Goal: Information Seeking & Learning: Learn about a topic

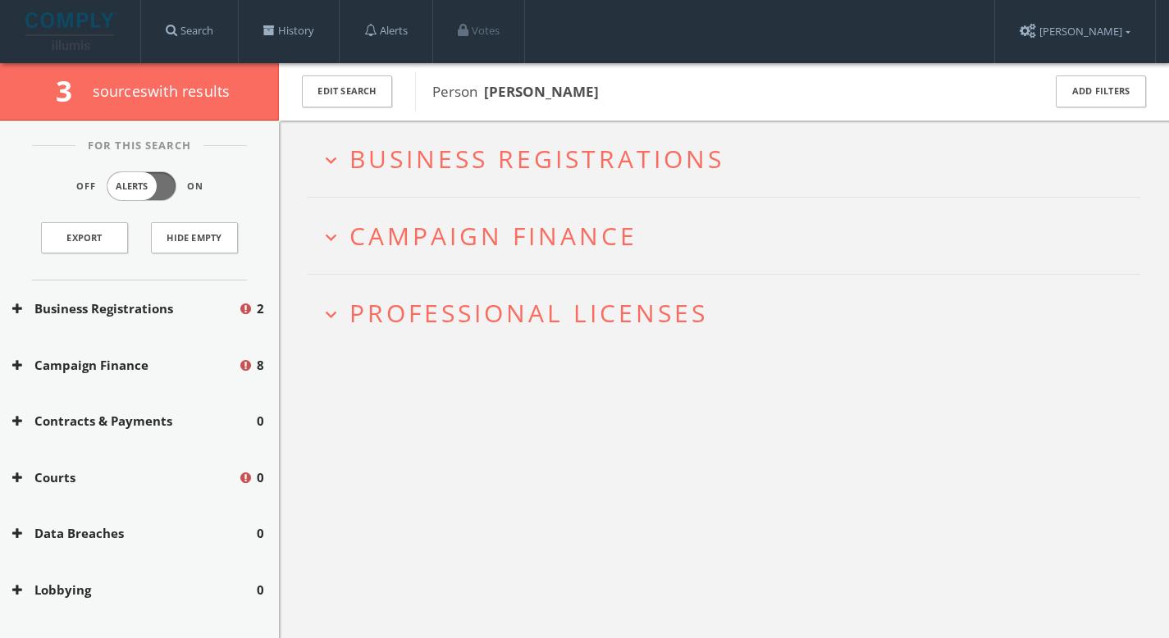
scroll to position [95, 0]
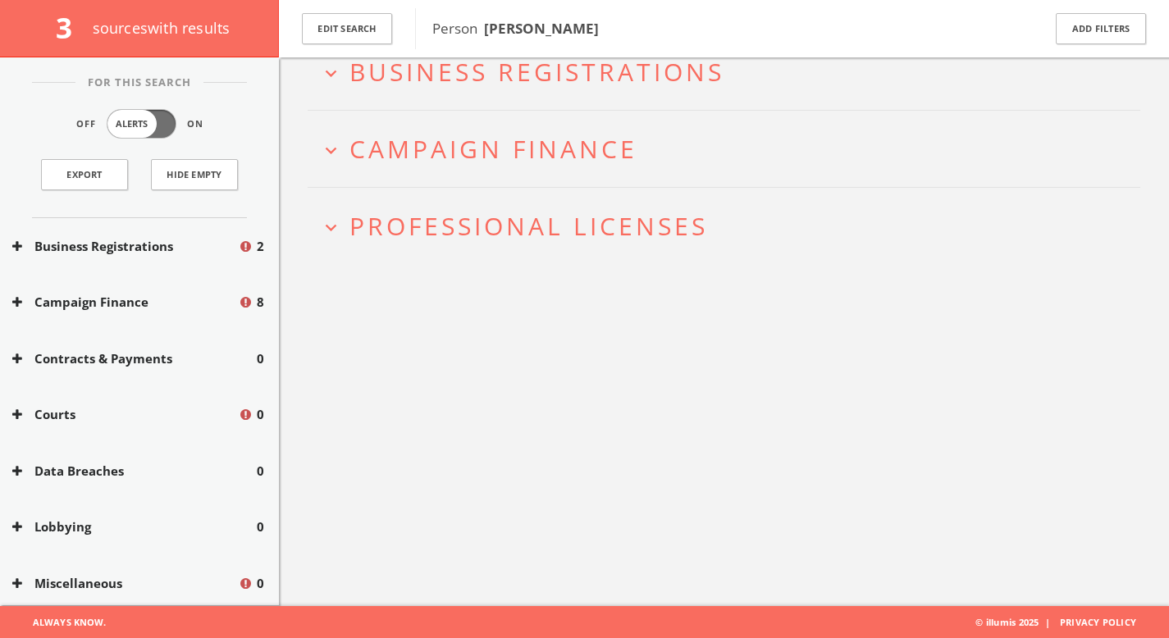
click at [103, 535] on button "Lobbying" at bounding box center [134, 527] width 245 height 19
click at [106, 467] on button "Data Breaches" at bounding box center [134, 471] width 245 height 19
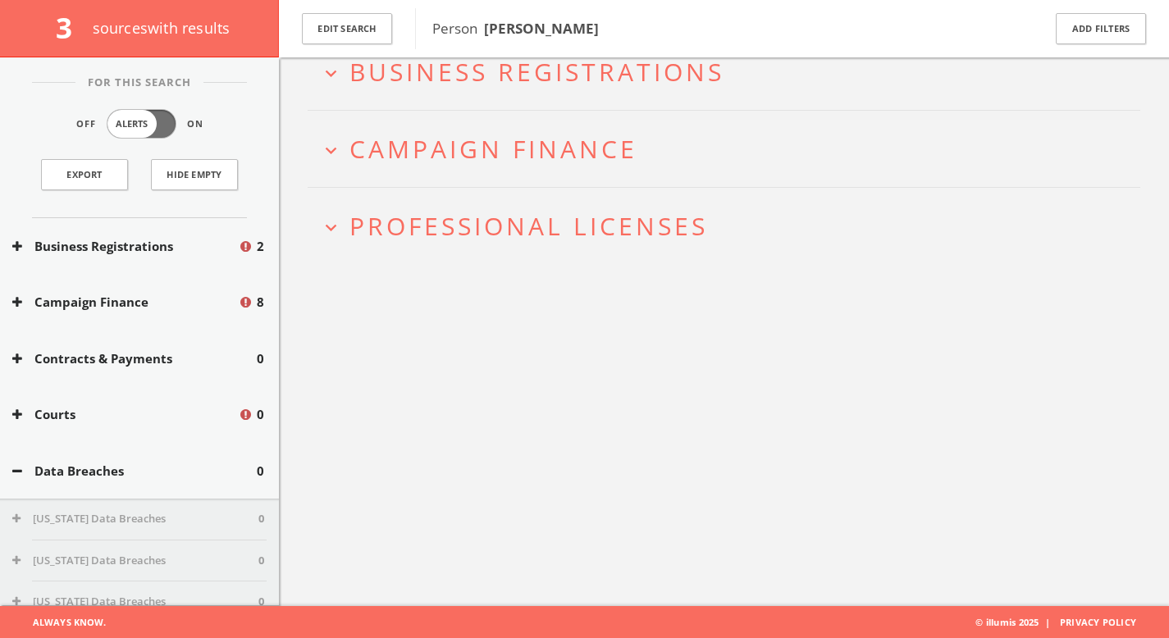
click at [106, 425] on div "Courts 0" at bounding box center [139, 415] width 279 height 57
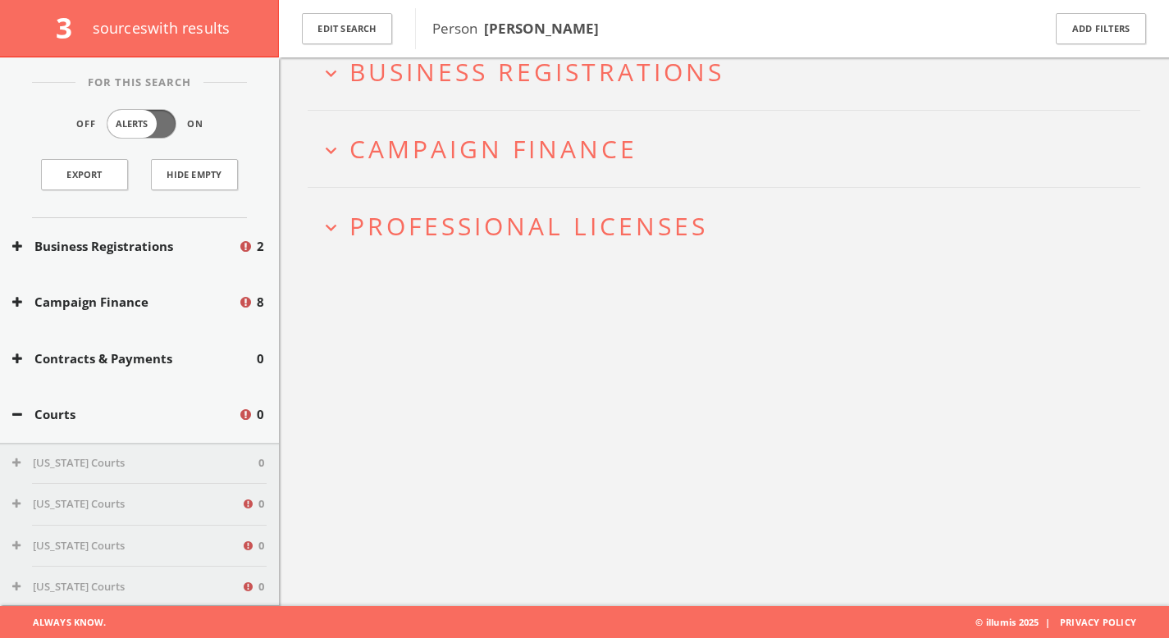
click at [115, 364] on button "Contracts & Payments" at bounding box center [134, 359] width 245 height 19
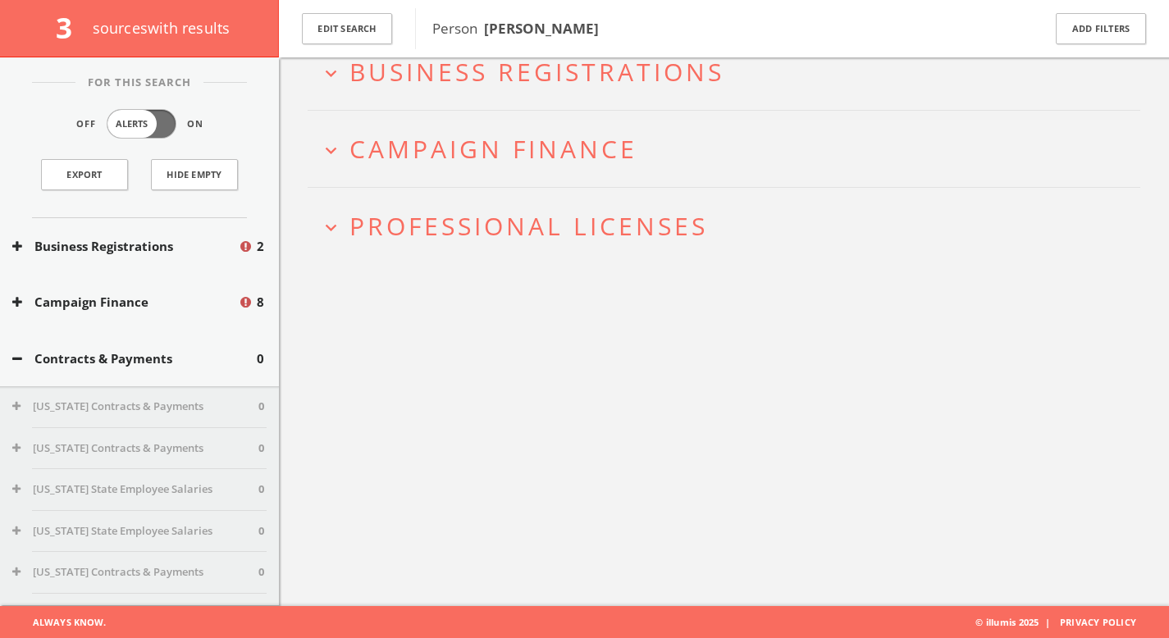
click at [126, 303] on button "Campaign Finance" at bounding box center [125, 302] width 226 height 19
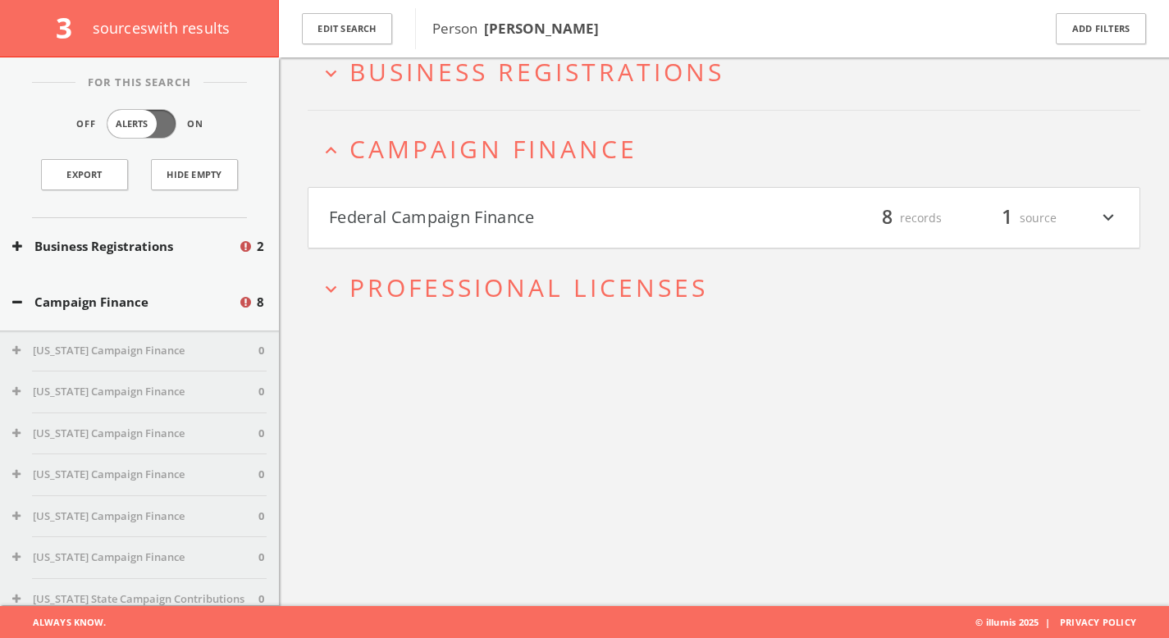
click at [442, 231] on h4 "Federal Campaign Finance filter_list 8 records 1 source expand_more" at bounding box center [724, 218] width 831 height 61
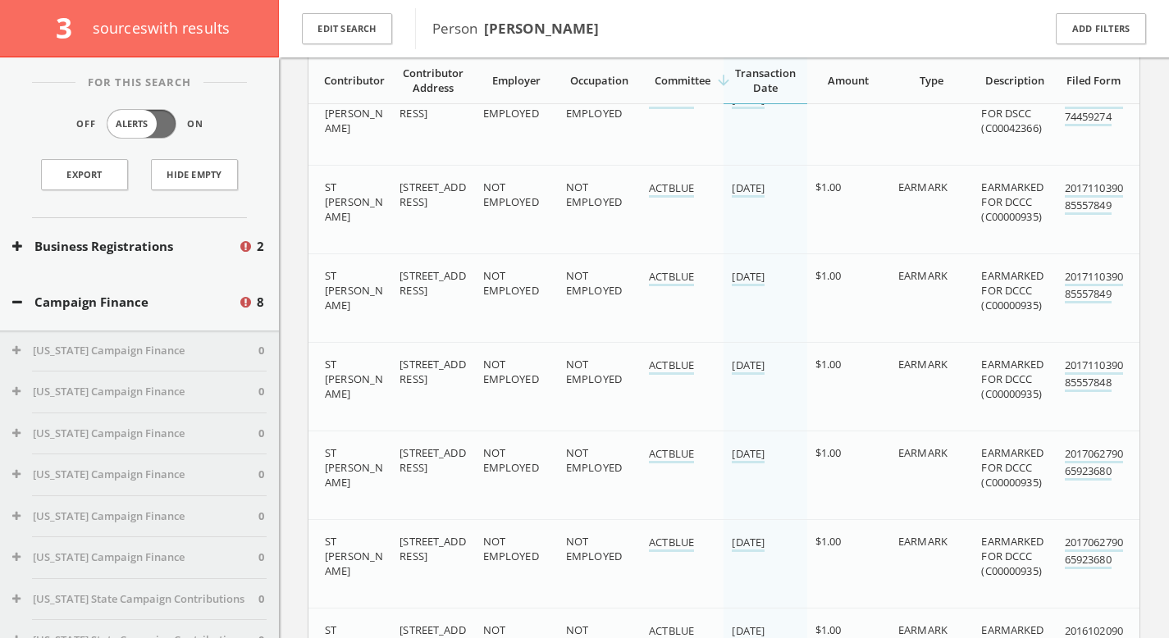
scroll to position [658, 0]
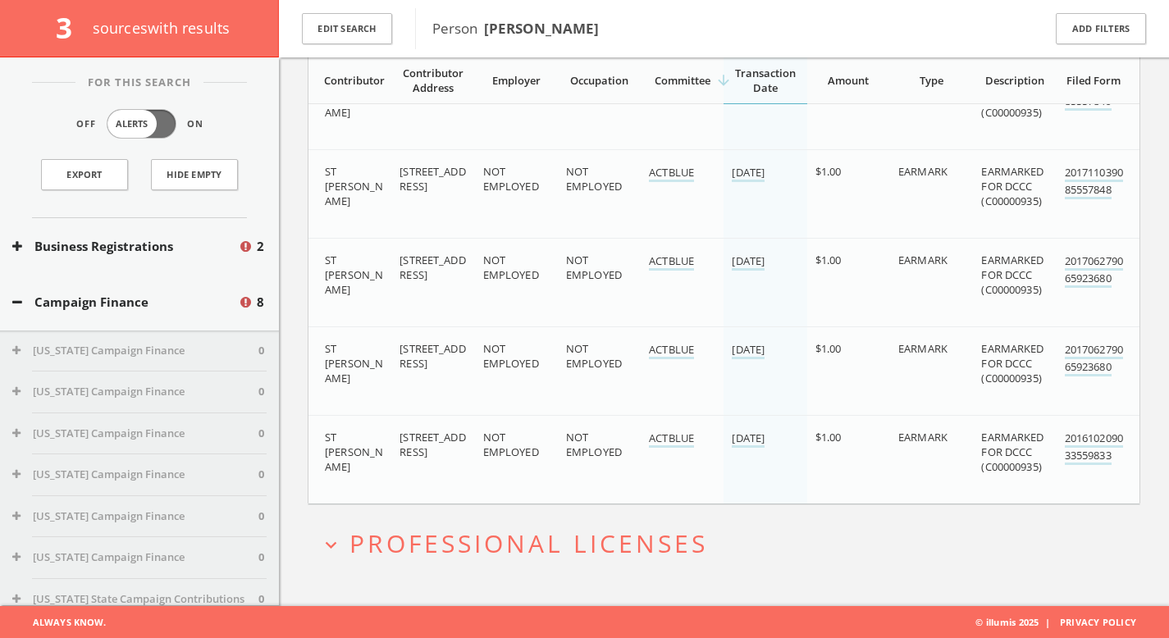
click at [475, 541] on span "Professional Licenses" at bounding box center [529, 544] width 359 height 34
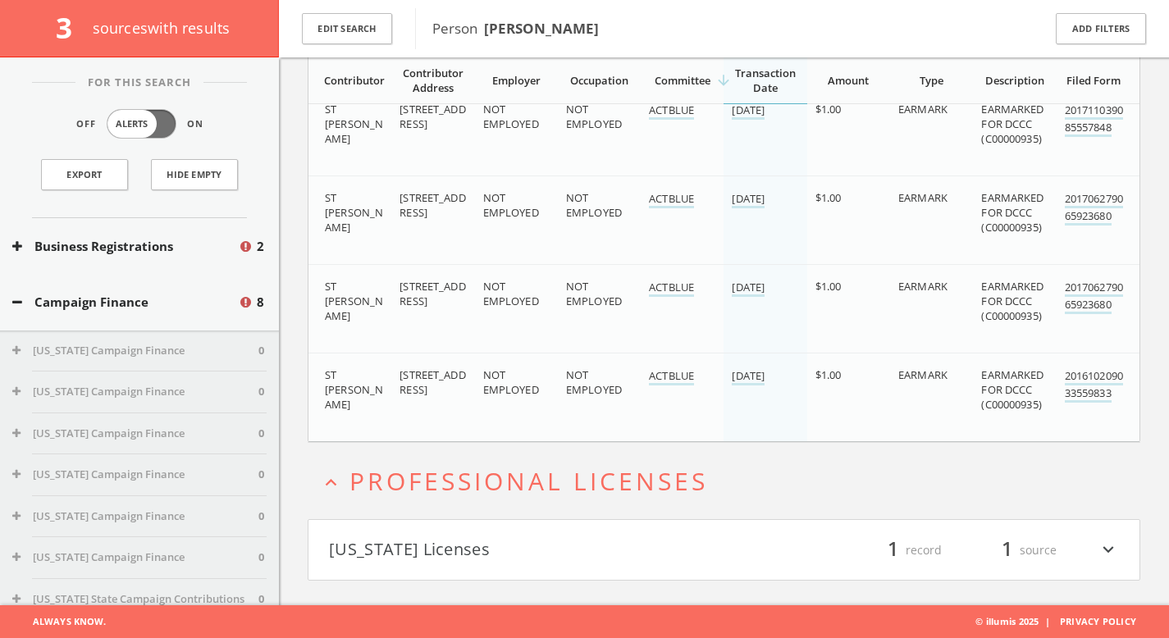
click at [460, 550] on button "[US_STATE] Licenses" at bounding box center [527, 551] width 396 height 28
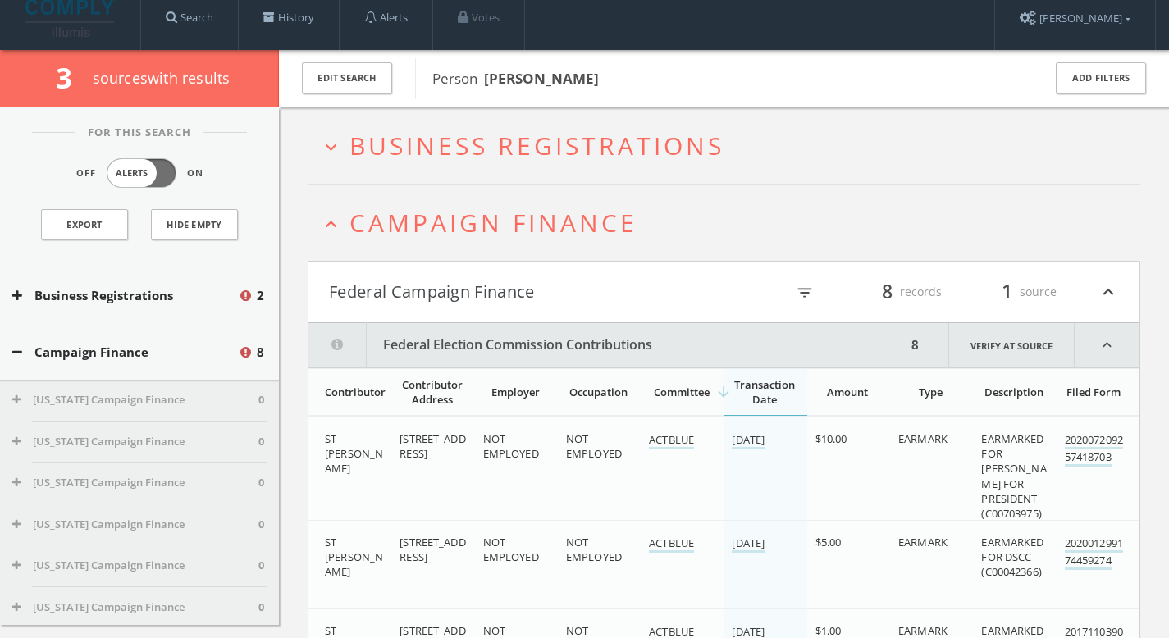
scroll to position [0, 0]
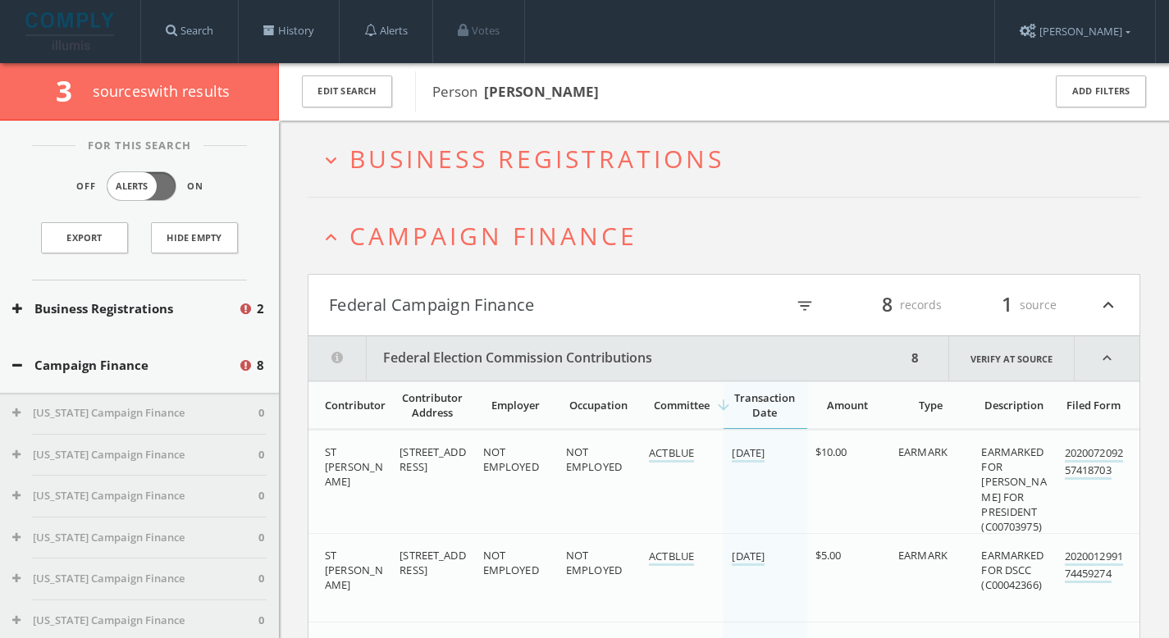
click at [143, 316] on button "Business Registrations" at bounding box center [125, 309] width 226 height 19
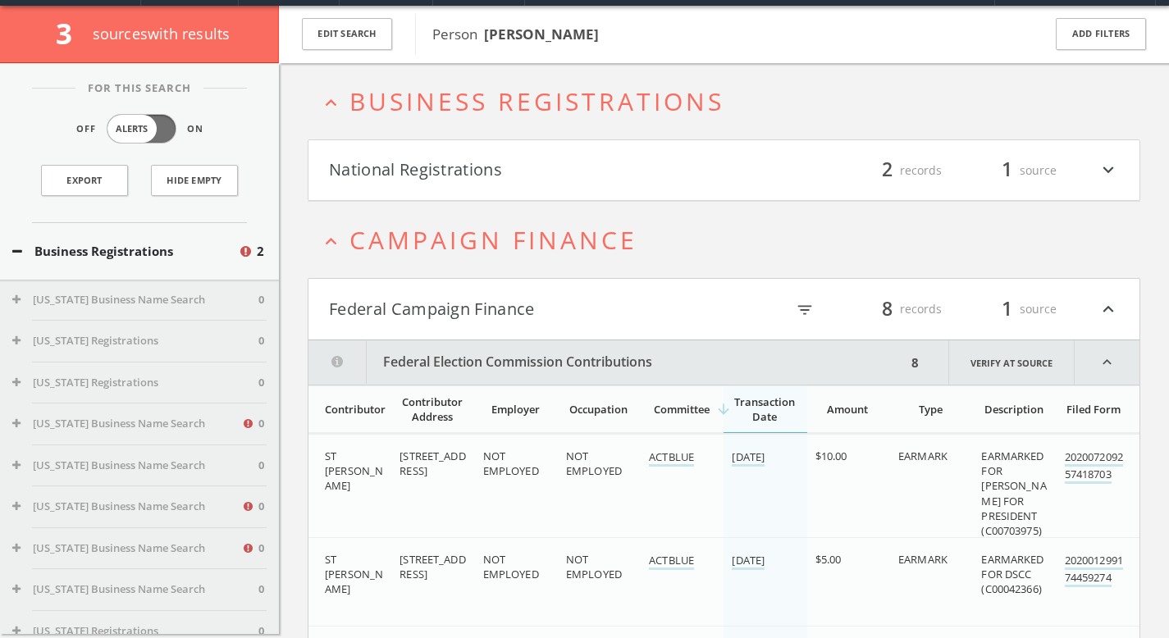
scroll to position [63, 0]
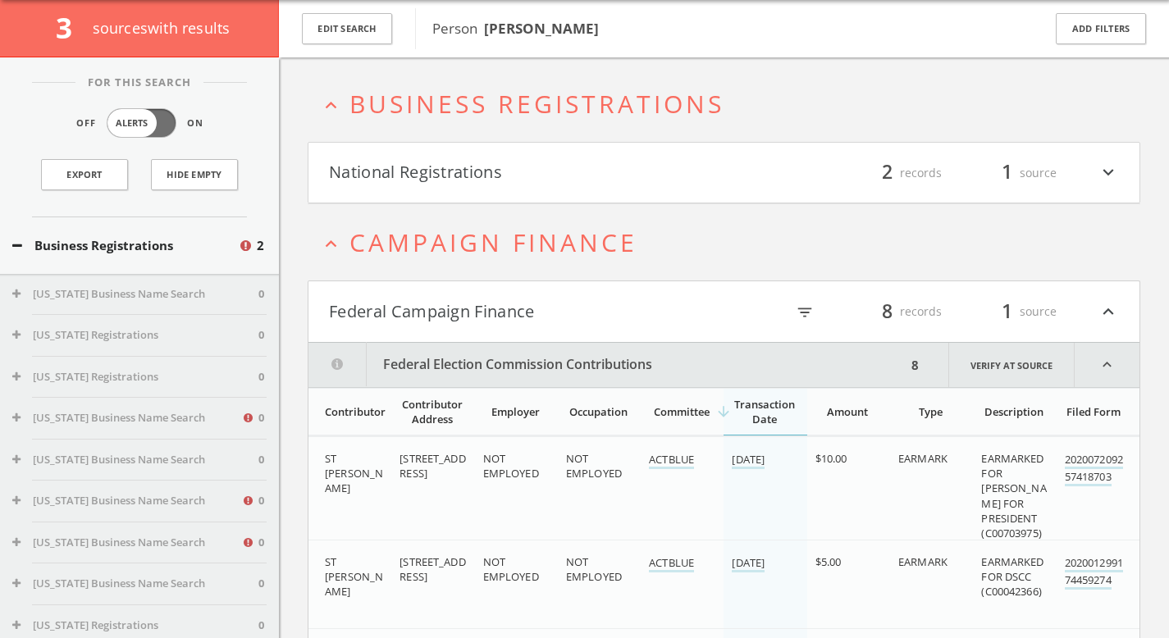
click at [379, 314] on button "Federal Campaign Finance" at bounding box center [527, 312] width 396 height 28
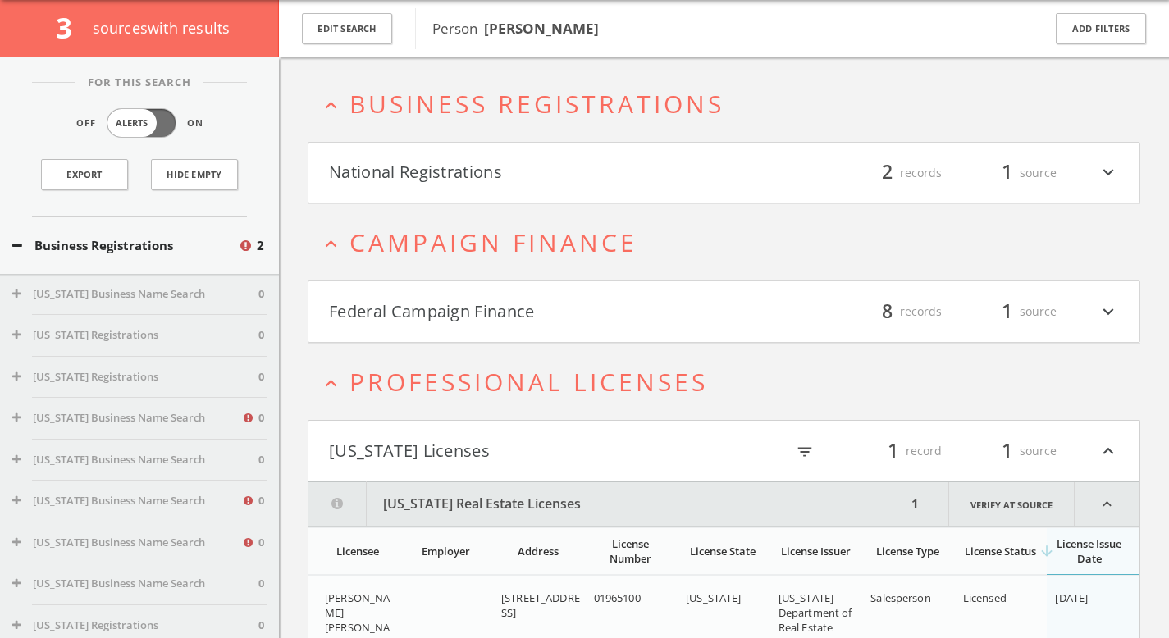
click at [391, 184] on button "National Registrations" at bounding box center [527, 173] width 396 height 28
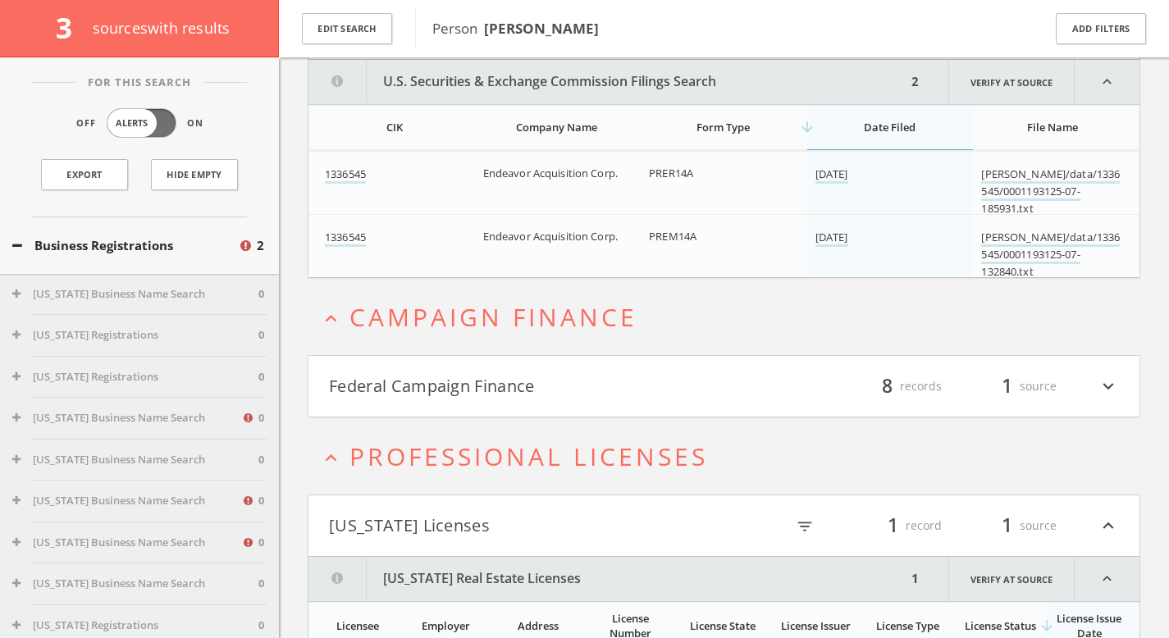
scroll to position [209, 0]
